Goal: Transaction & Acquisition: Download file/media

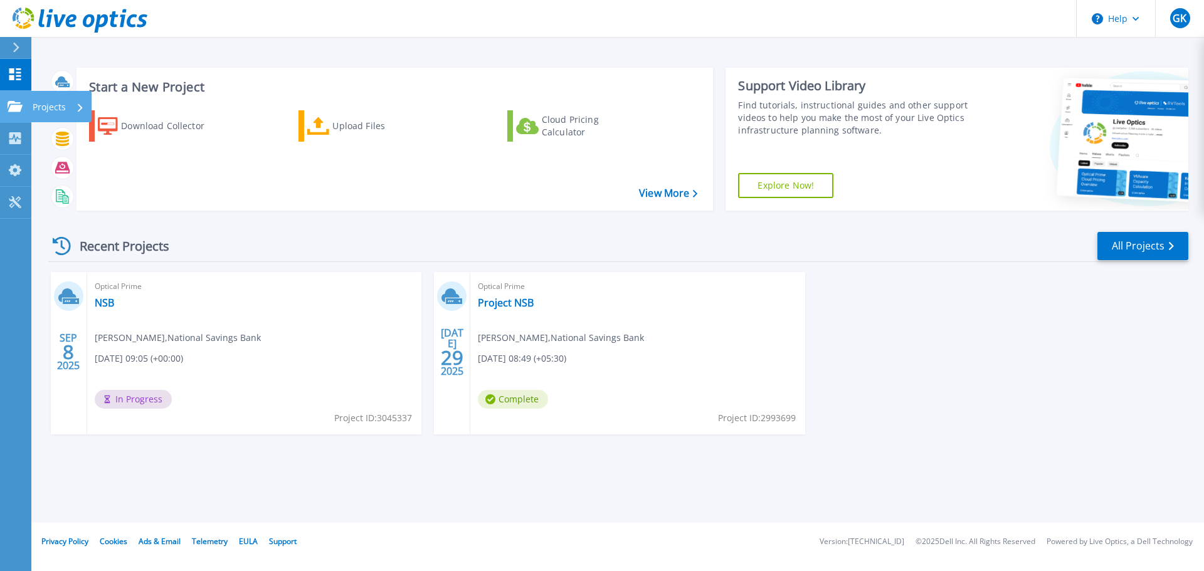
click at [13, 108] on icon at bounding box center [15, 106] width 15 height 11
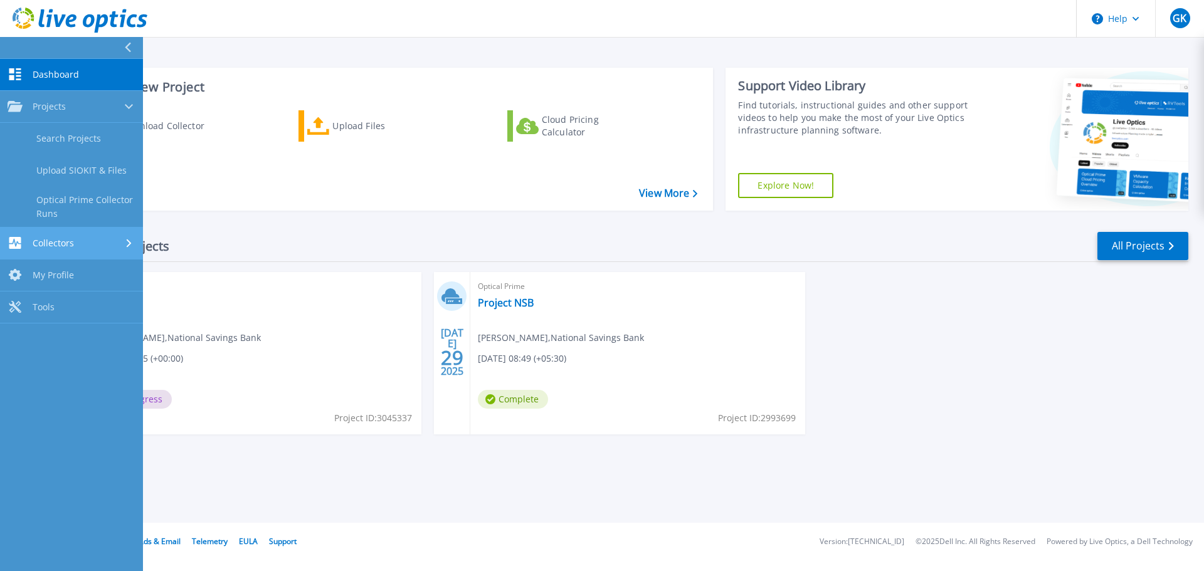
click at [49, 243] on span "Collectors" at bounding box center [53, 243] width 41 height 11
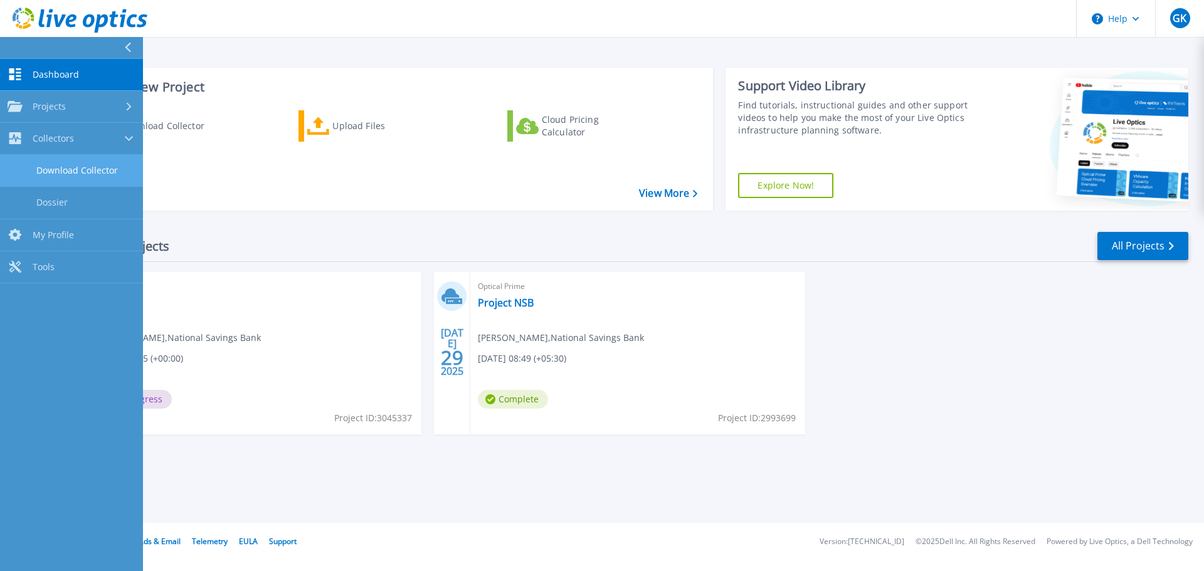
click at [81, 160] on link "Download Collector" at bounding box center [71, 171] width 143 height 32
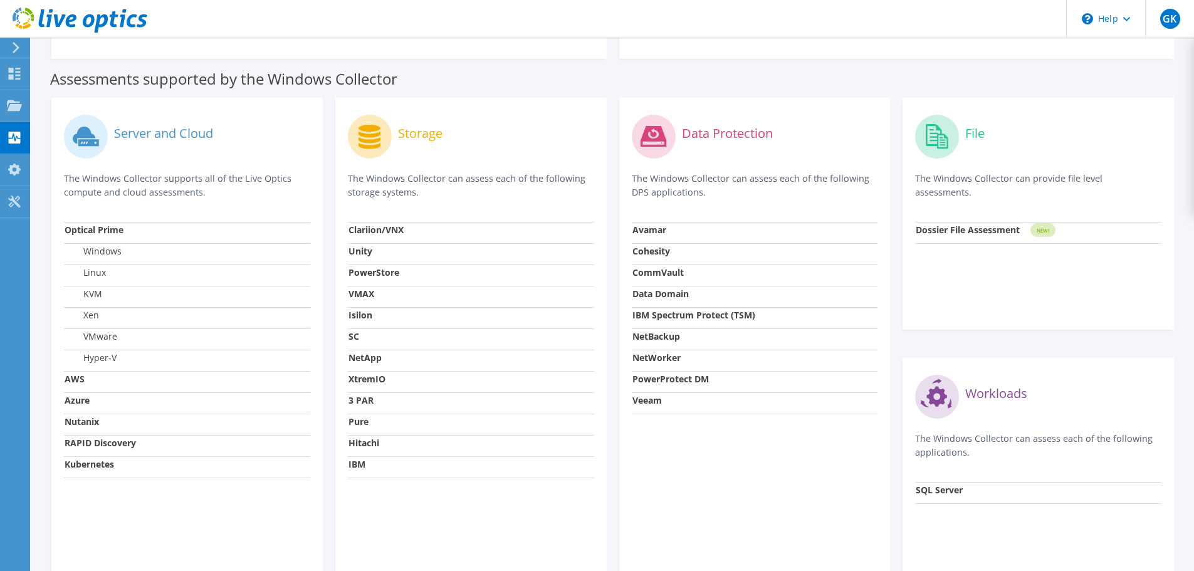
scroll to position [216, 0]
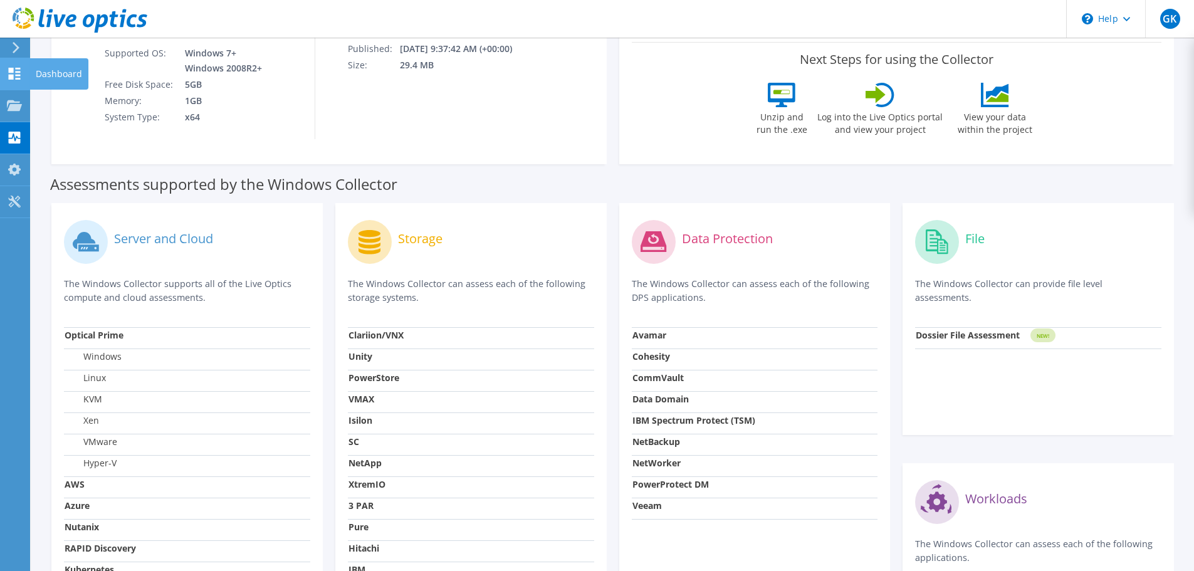
click at [11, 79] on use at bounding box center [15, 74] width 12 height 12
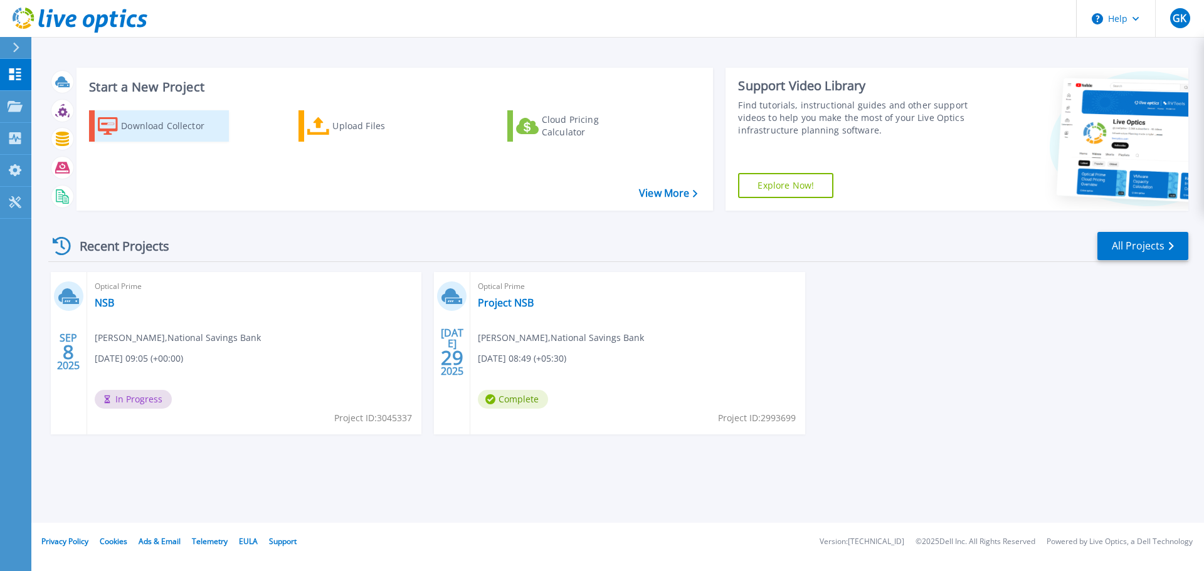
click at [169, 127] on div "Download Collector" at bounding box center [171, 125] width 100 height 25
